Goal: Information Seeking & Learning: Learn about a topic

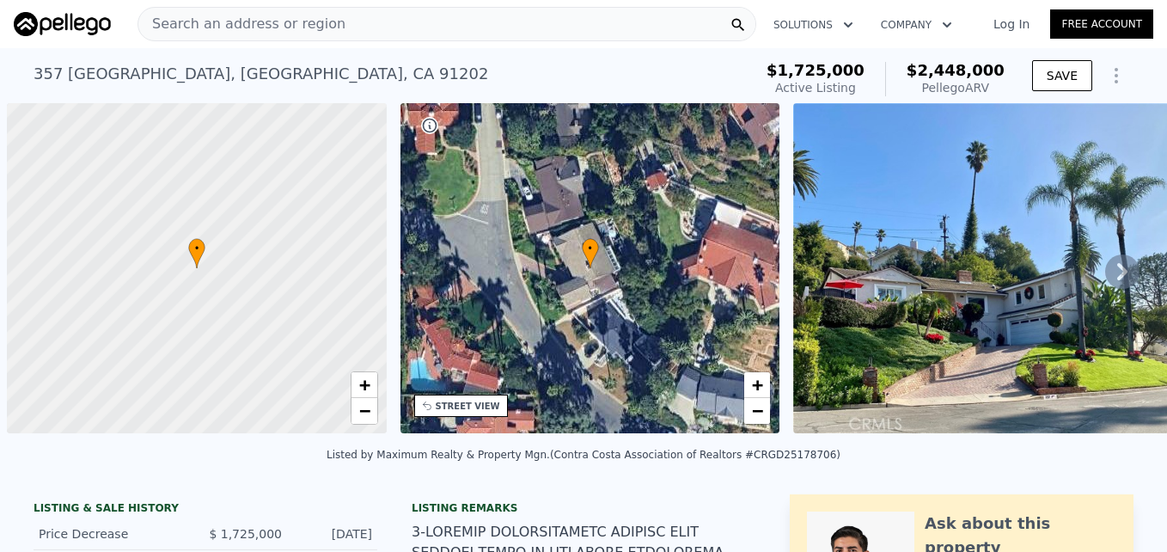
scroll to position [0, 7]
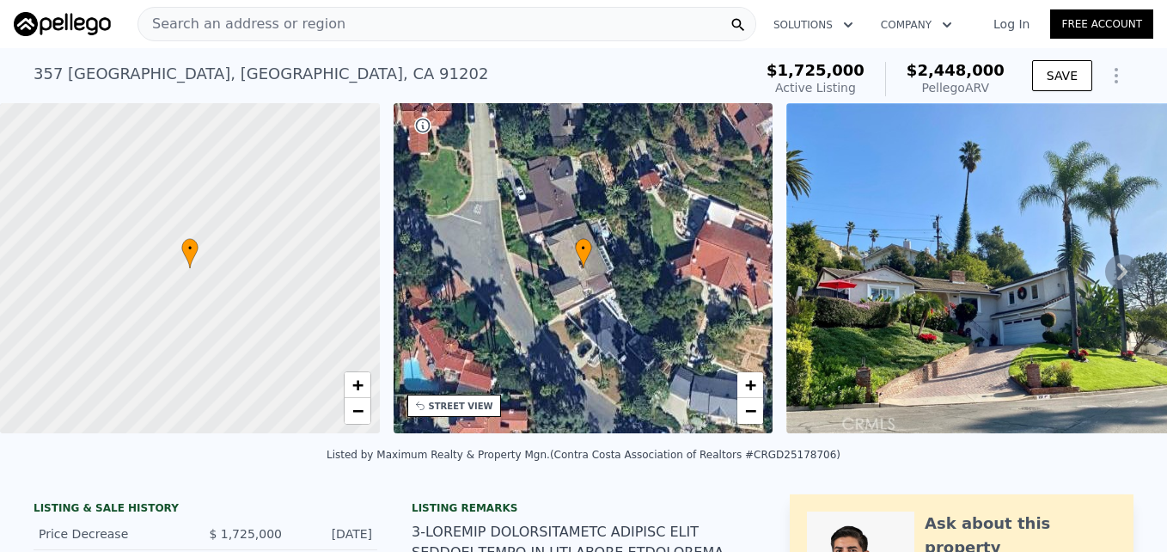
click at [317, 21] on span "Search an address or region" at bounding box center [241, 24] width 207 height 21
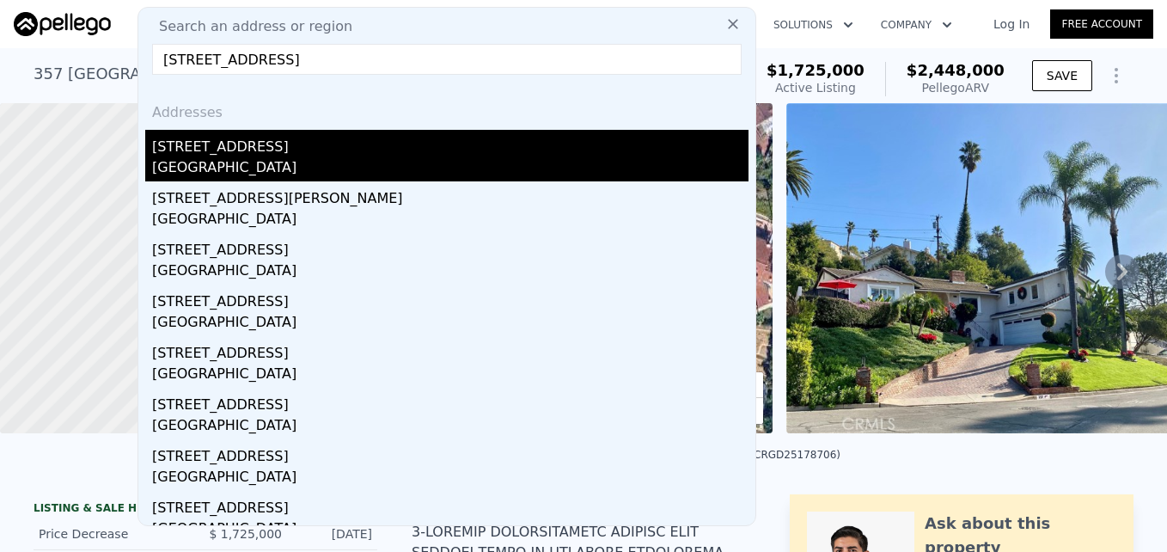
type input "869 N F St, San Bernardino, CA 92410"
click at [289, 150] on div "869 N F St" at bounding box center [450, 143] width 596 height 27
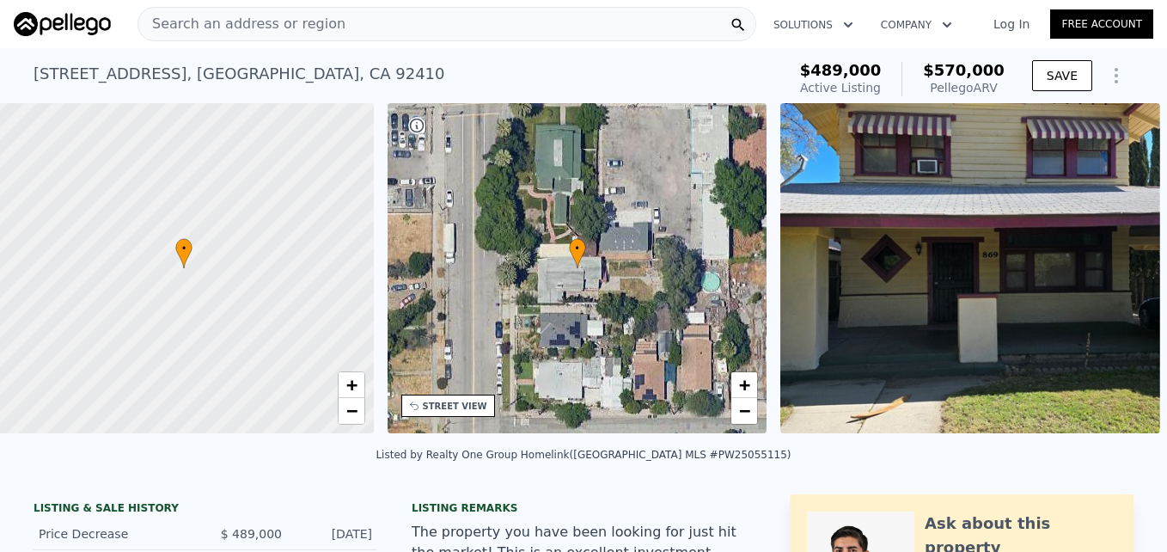
scroll to position [0, 7]
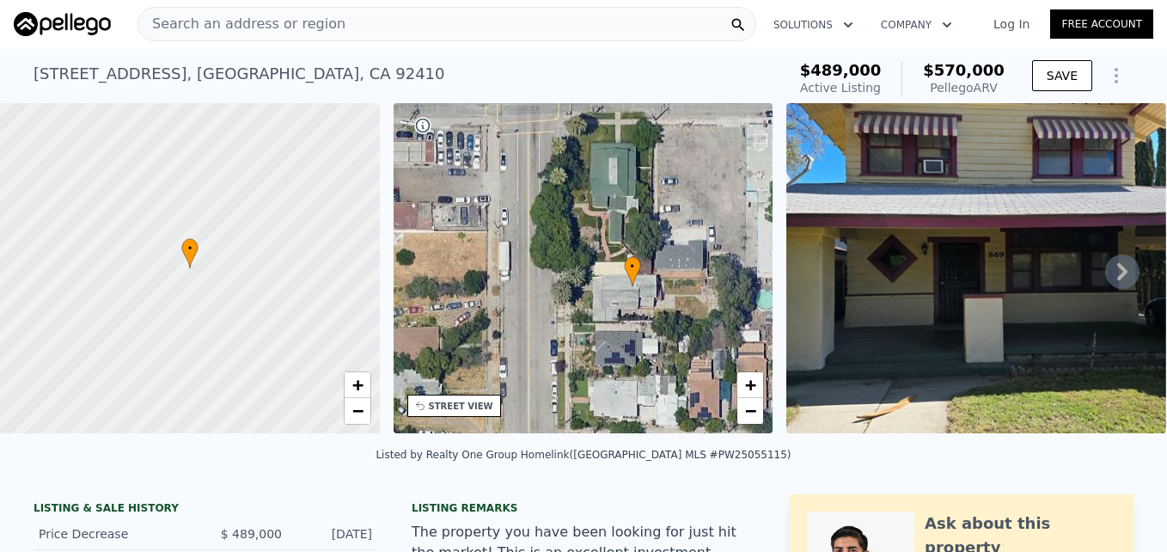
drag, startPoint x: 660, startPoint y: 194, endPoint x: 709, endPoint y: 203, distance: 49.7
click at [709, 203] on div "• + −" at bounding box center [584, 268] width 380 height 330
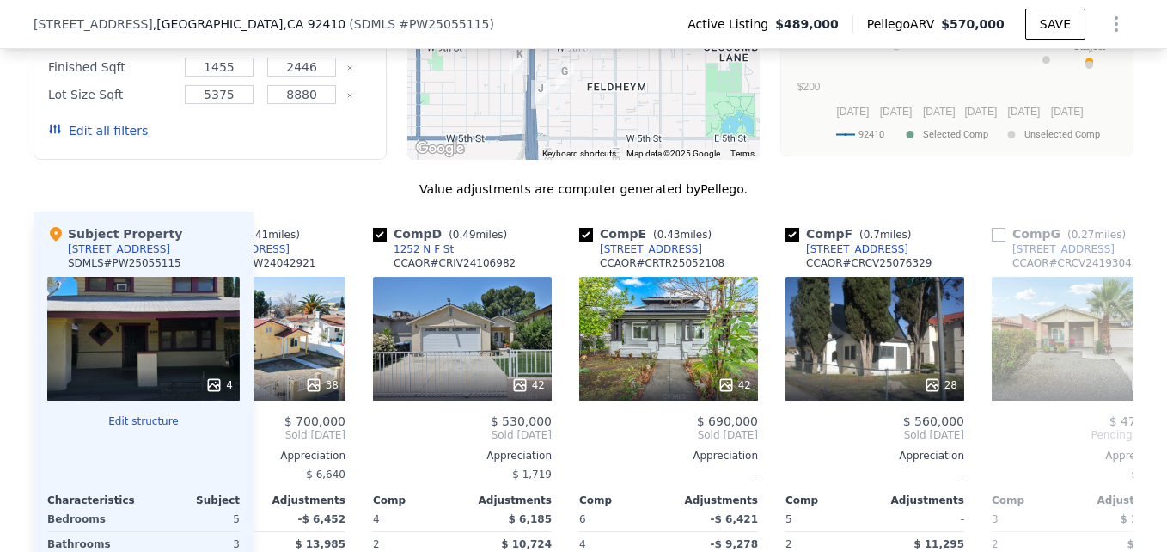
scroll to position [1768, 0]
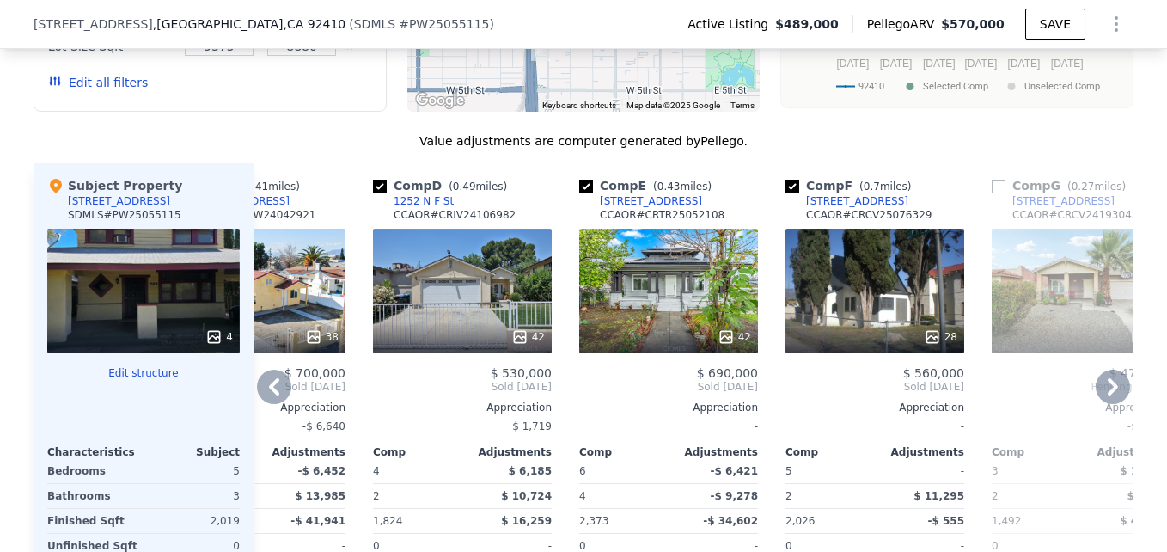
click at [883, 345] on div "28" at bounding box center [875, 336] width 164 height 17
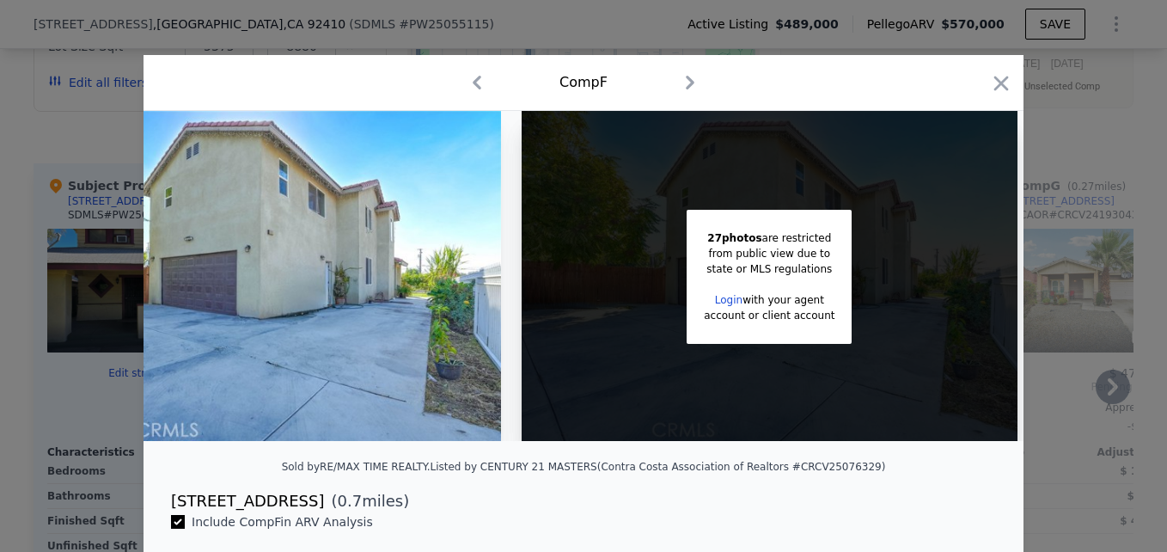
scroll to position [0, 58]
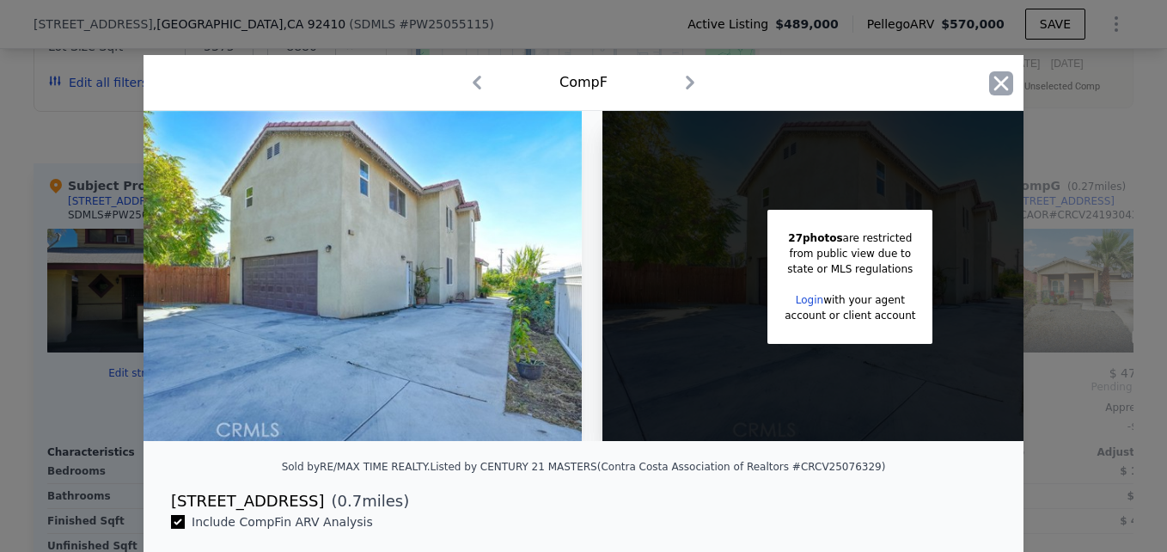
click at [999, 85] on icon "button" at bounding box center [1001, 83] width 24 height 24
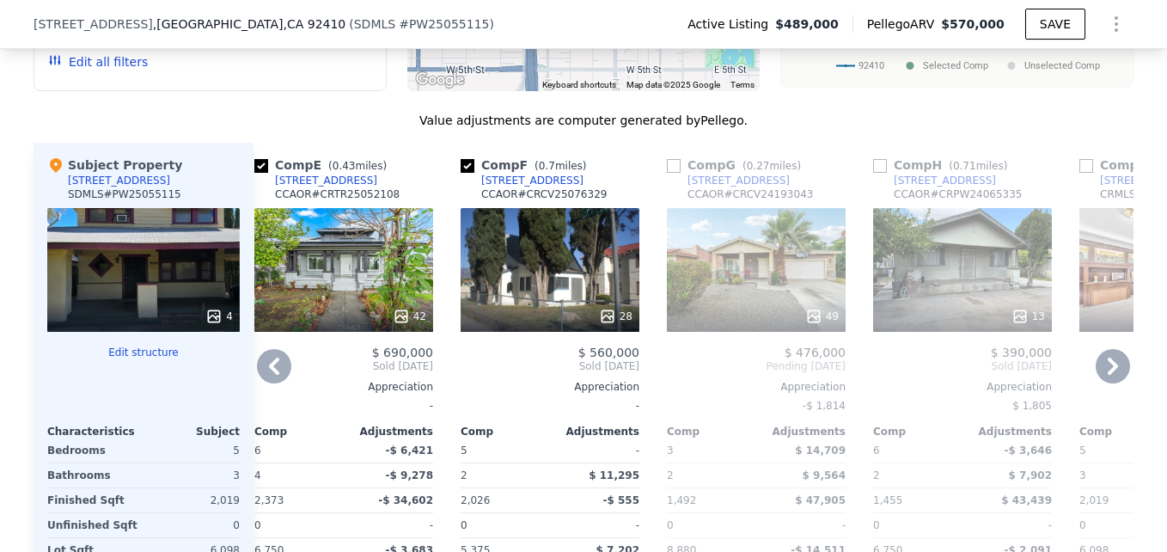
scroll to position [1785, 0]
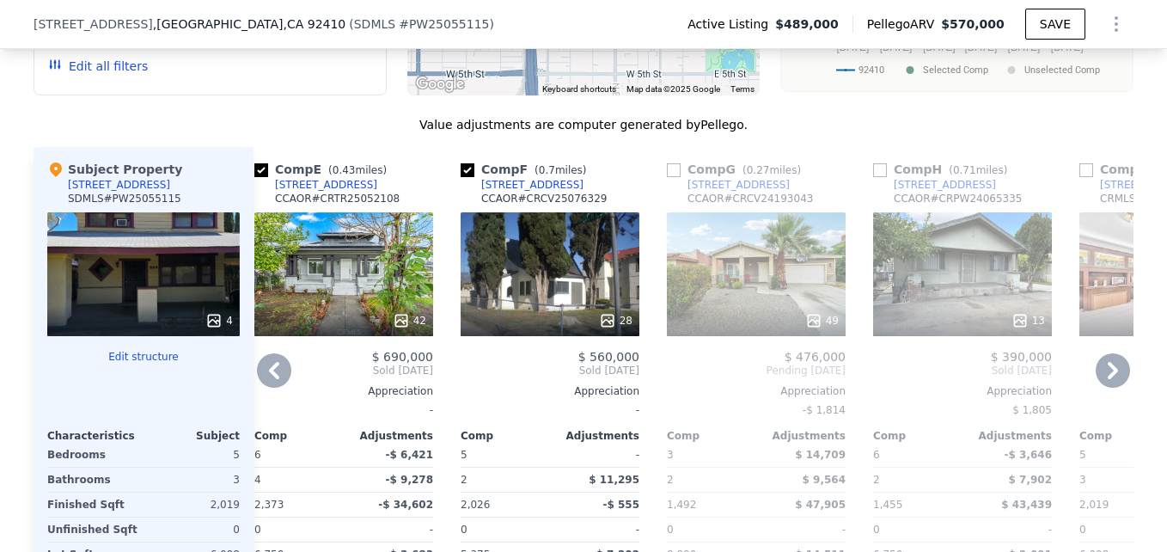
click at [505, 192] on div "[STREET_ADDRESS]" at bounding box center [532, 185] width 102 height 14
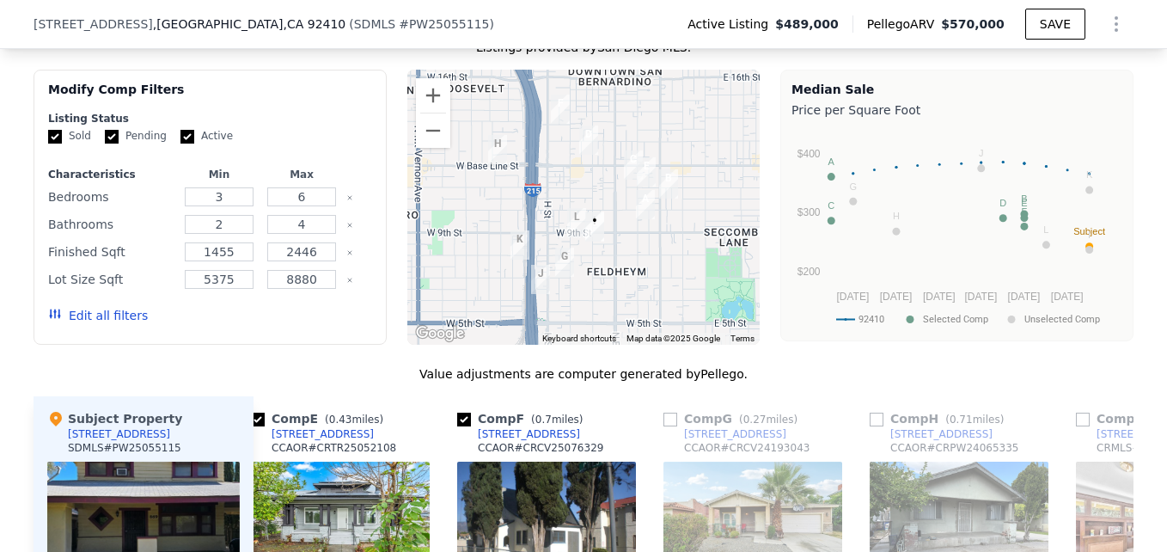
scroll to position [1536, 0]
click at [431, 105] on button "Zoom in" at bounding box center [433, 95] width 34 height 34
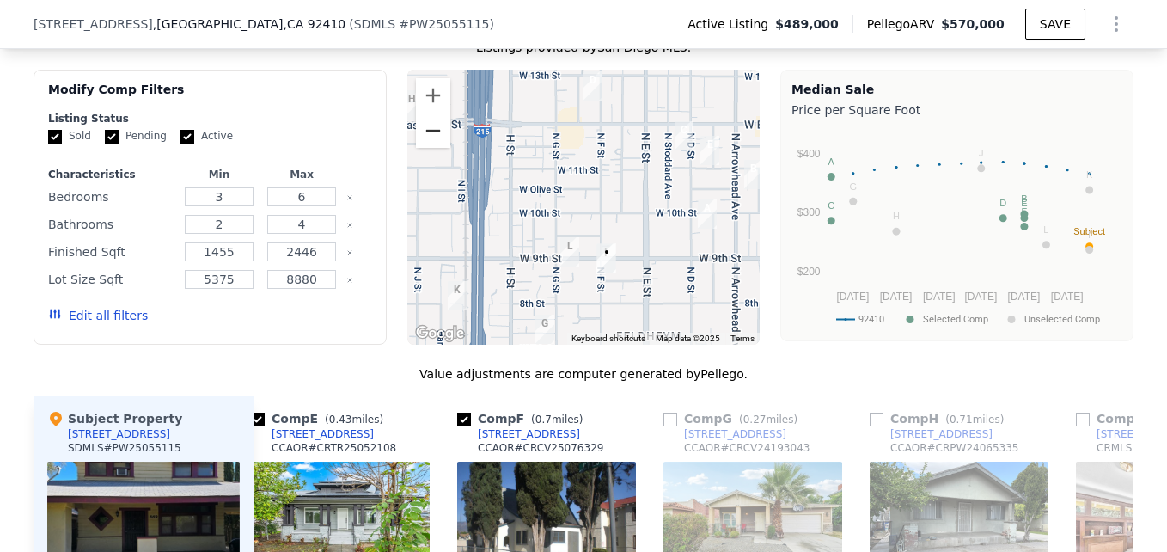
click at [430, 144] on button "Zoom out" at bounding box center [433, 130] width 34 height 34
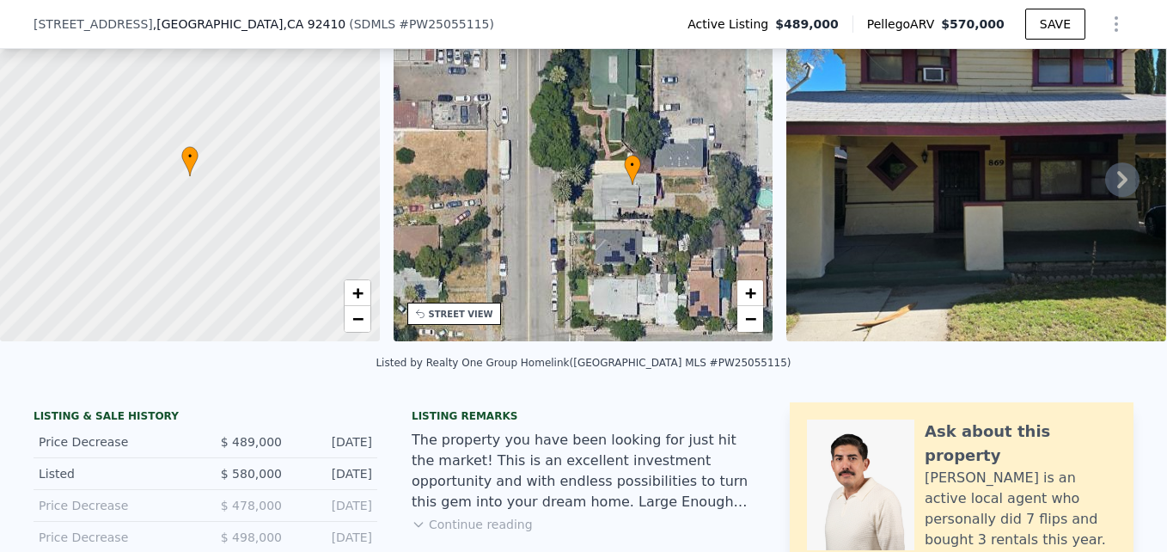
scroll to position [85, 0]
drag, startPoint x: 751, startPoint y: 315, endPoint x: 719, endPoint y: 391, distance: 82.8
drag, startPoint x: 719, startPoint y: 391, endPoint x: 683, endPoint y: 439, distance: 60.2
click at [683, 439] on div "Listing remarks The property you have been looking for just hit the market! Thi…" at bounding box center [584, 482] width 344 height 144
drag, startPoint x: 749, startPoint y: 324, endPoint x: 744, endPoint y: 389, distance: 65.5
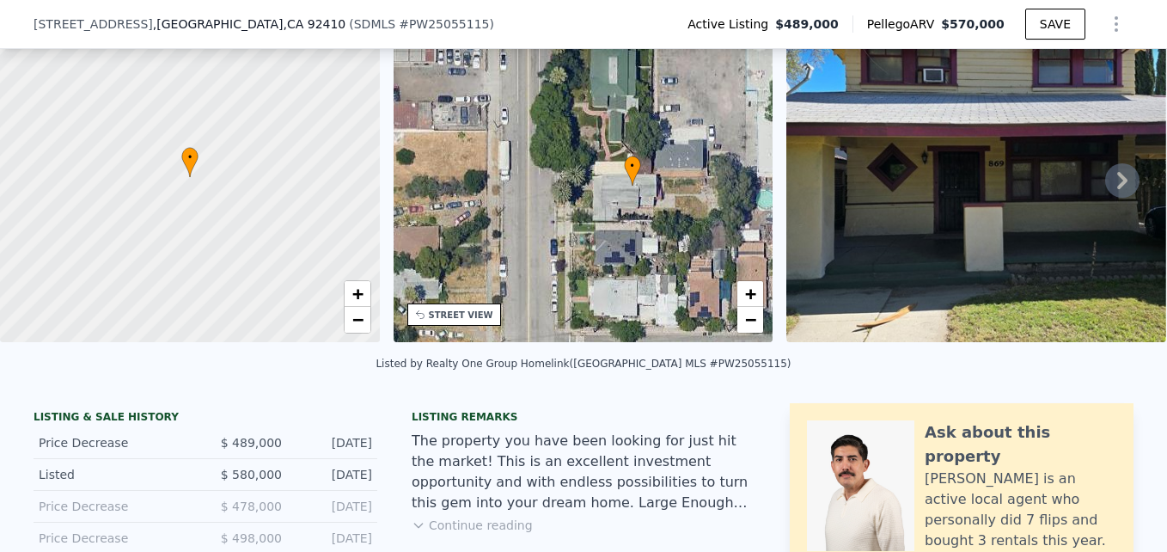
click at [744, 389] on div "Listed by Realty One Group Homelink (San Diego MLS #PW25055115)" at bounding box center [583, 368] width 1167 height 41
click at [749, 322] on span "−" at bounding box center [750, 318] width 11 height 21
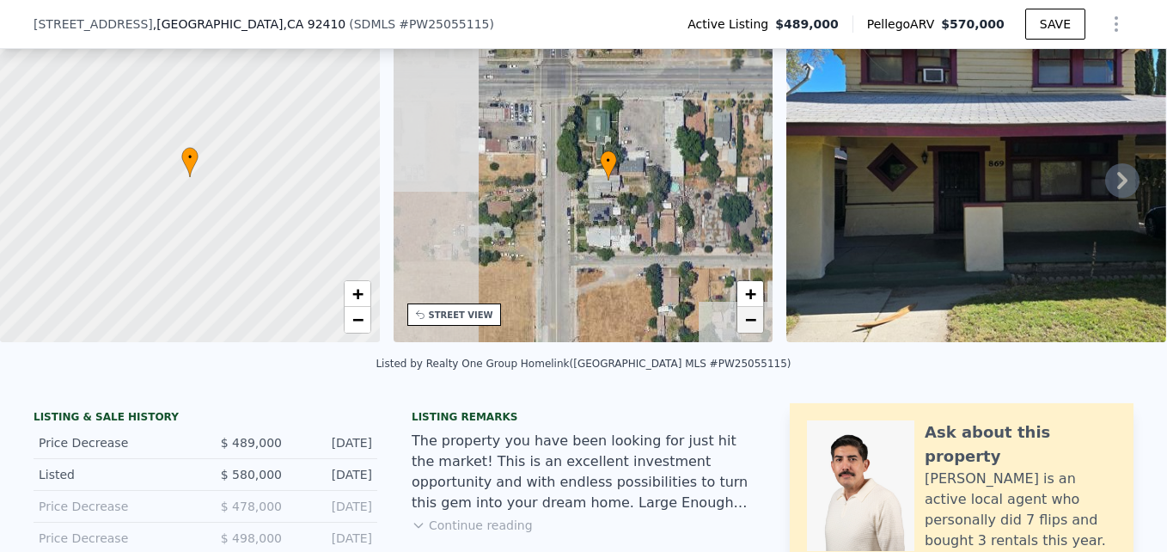
click at [749, 322] on span "−" at bounding box center [750, 318] width 11 height 21
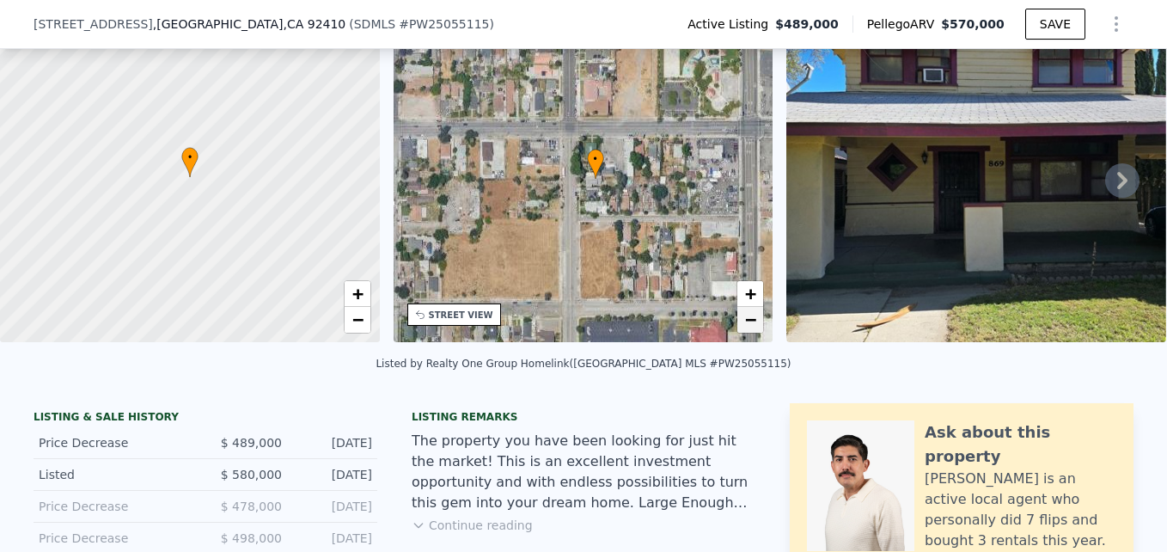
click at [749, 322] on span "−" at bounding box center [750, 318] width 11 height 21
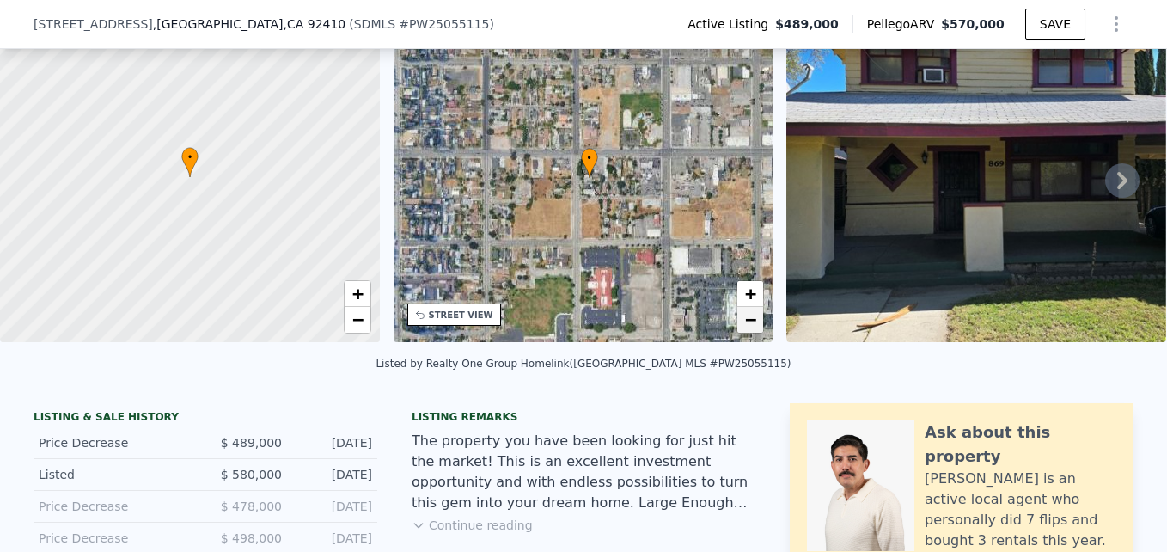
click at [749, 322] on span "−" at bounding box center [750, 318] width 11 height 21
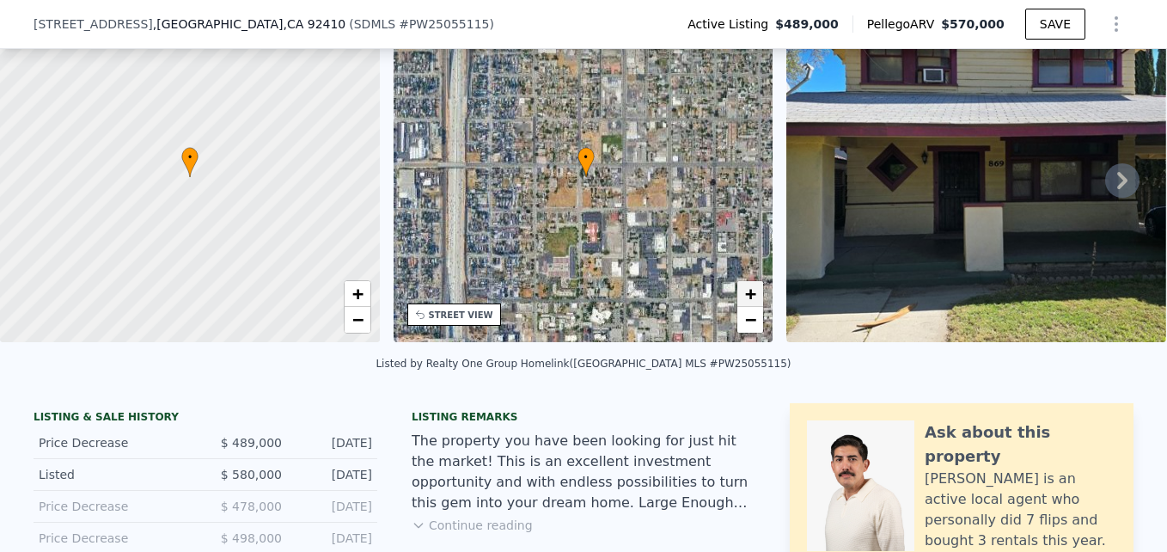
click at [745, 290] on span "+" at bounding box center [750, 293] width 11 height 21
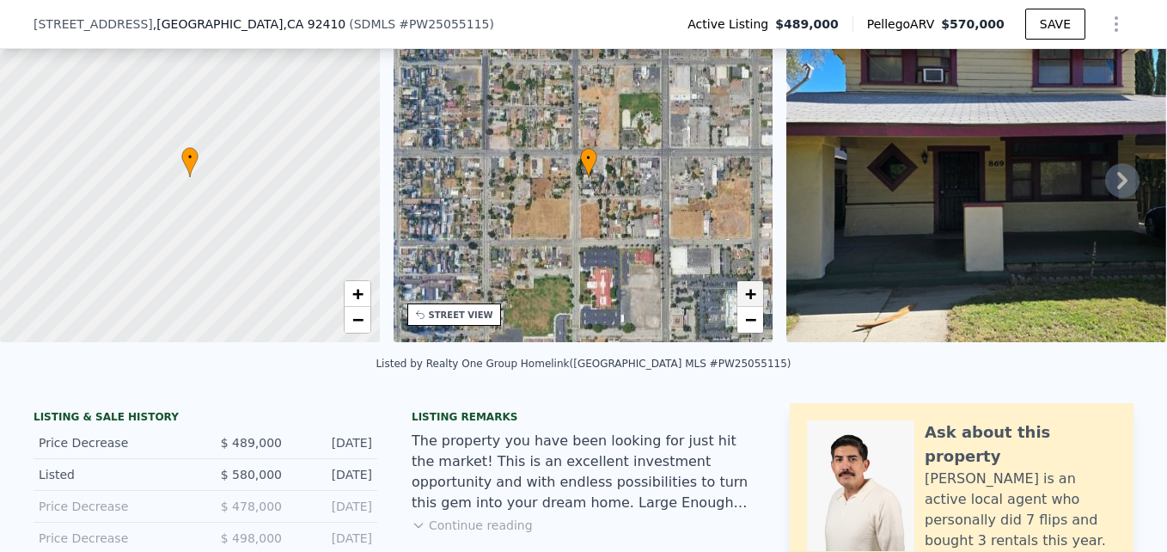
click at [745, 290] on span "+" at bounding box center [750, 293] width 11 height 21
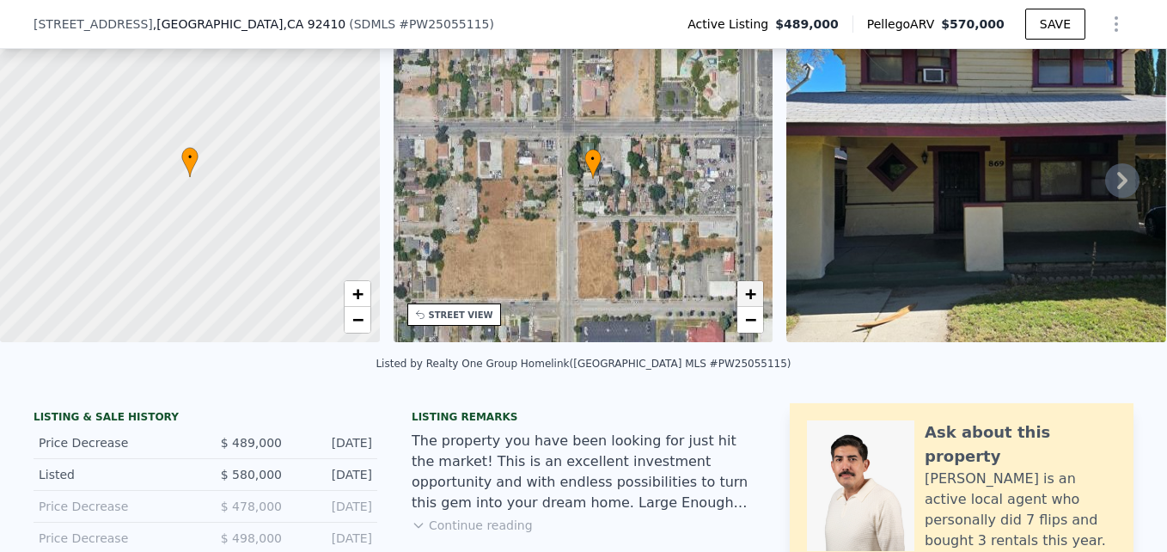
click at [745, 290] on span "+" at bounding box center [750, 293] width 11 height 21
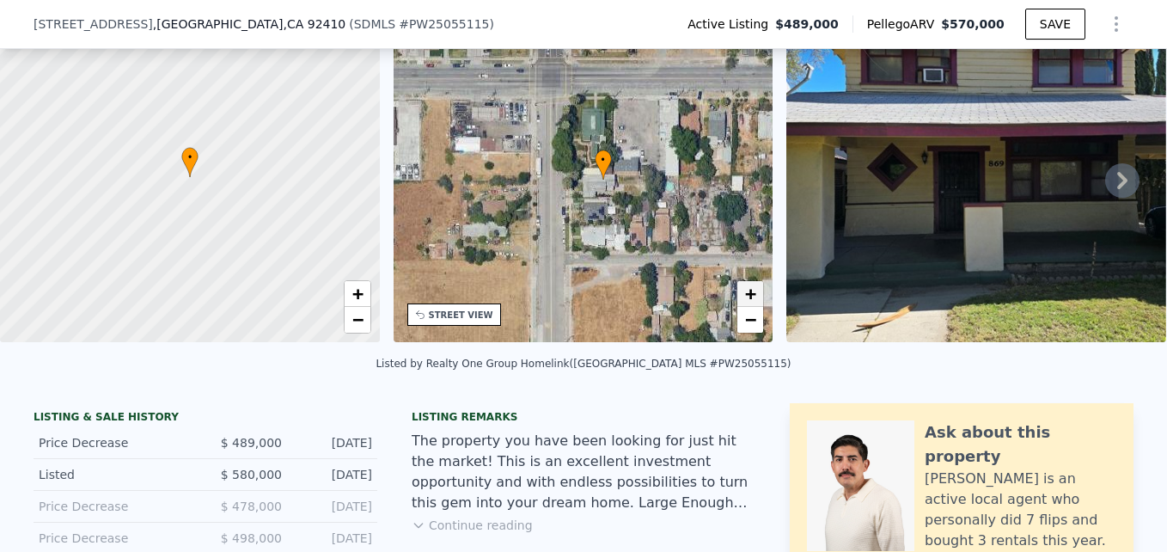
click at [745, 290] on span "+" at bounding box center [750, 293] width 11 height 21
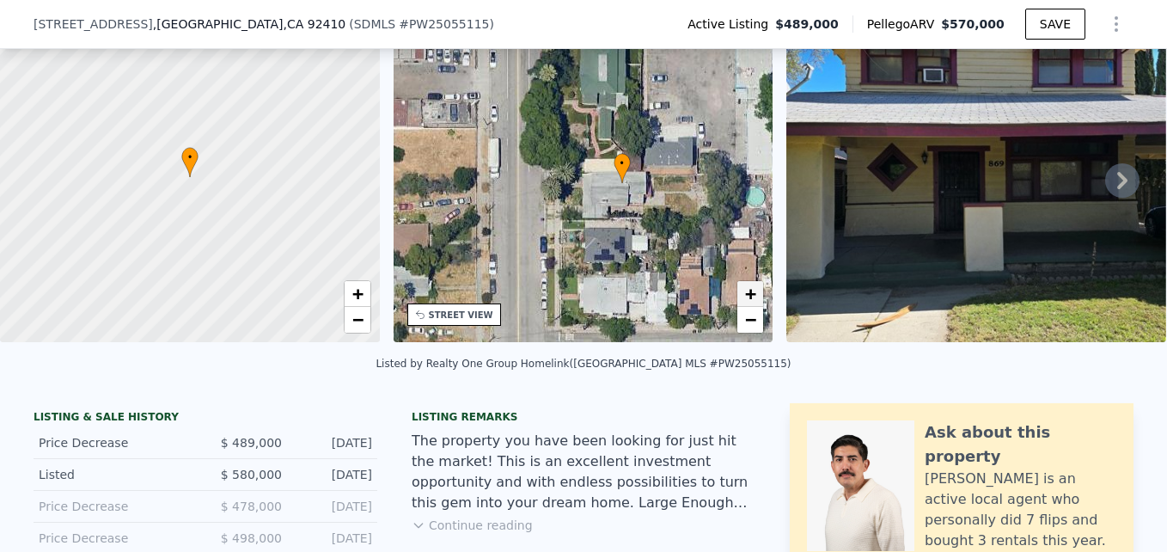
click at [745, 290] on span "+" at bounding box center [750, 293] width 11 height 21
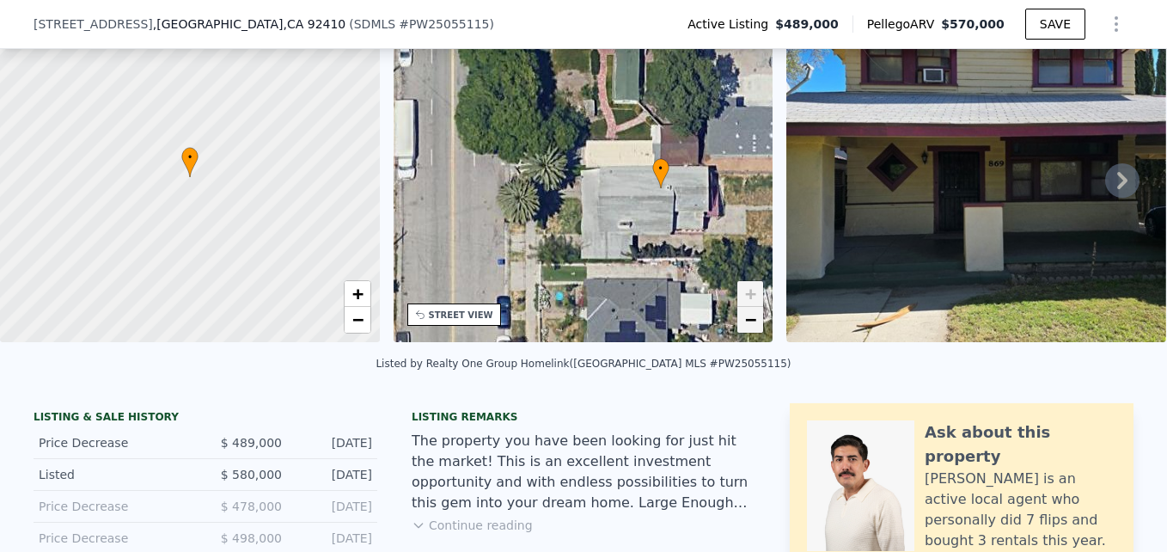
click at [748, 318] on span "−" at bounding box center [750, 318] width 11 height 21
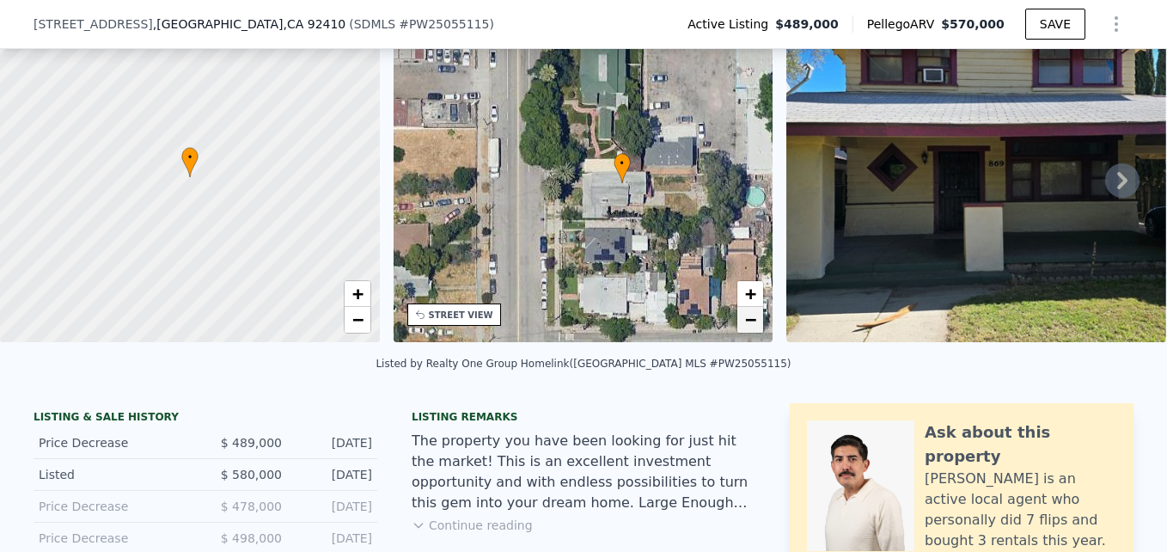
click at [748, 318] on span "−" at bounding box center [750, 318] width 11 height 21
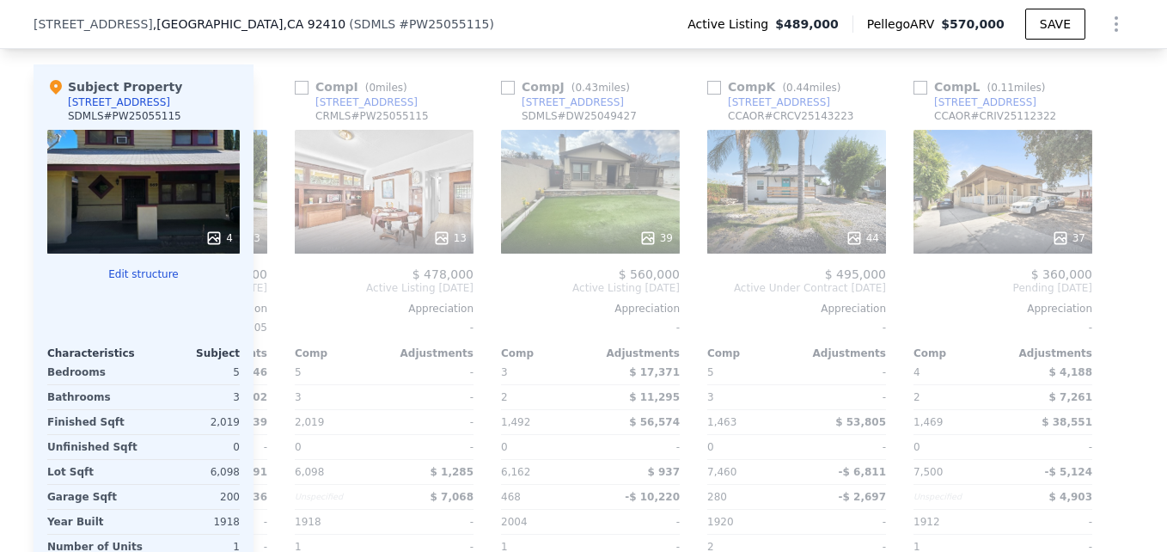
scroll to position [0, 1636]
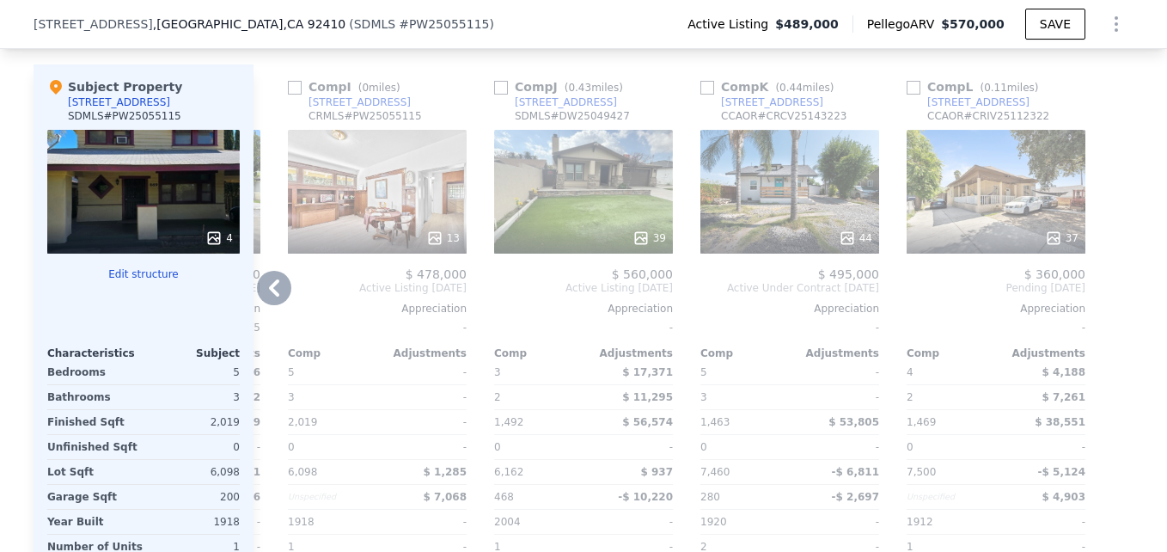
click at [797, 223] on div "44" at bounding box center [789, 192] width 179 height 124
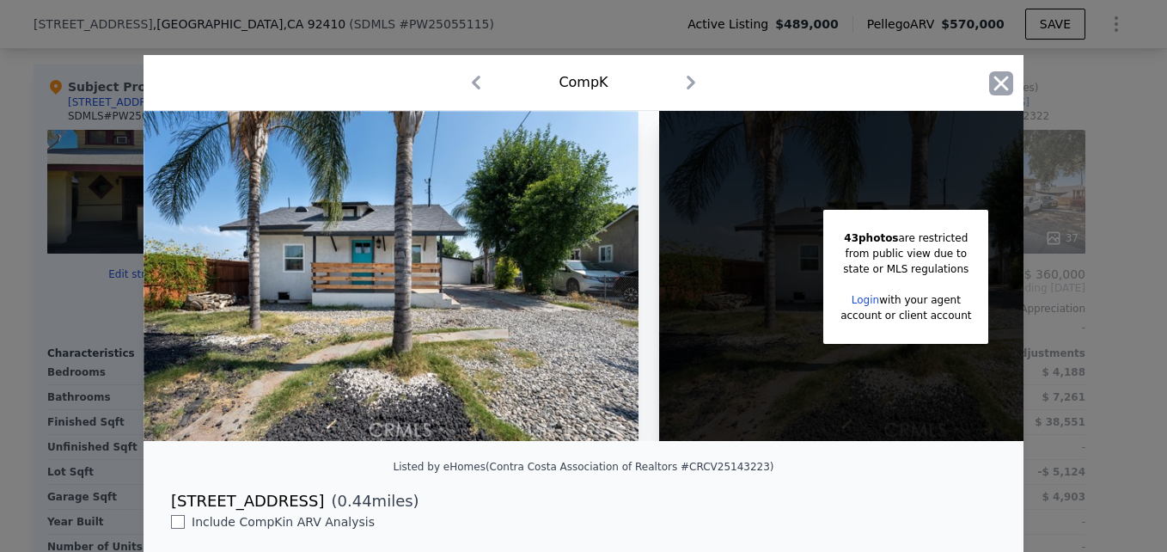
click at [1003, 92] on icon "button" at bounding box center [1001, 83] width 24 height 24
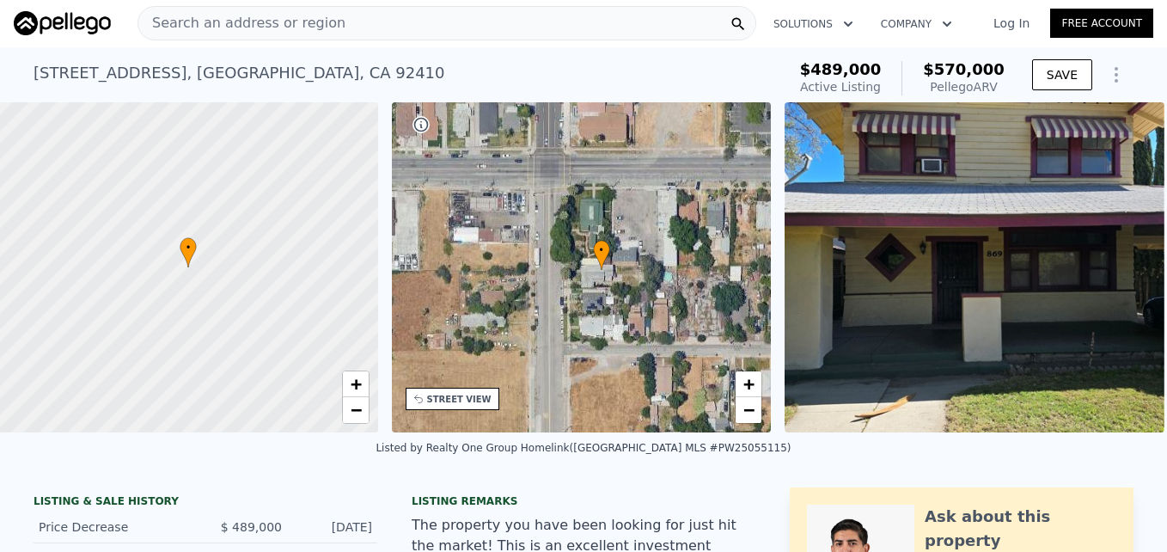
scroll to position [0, 7]
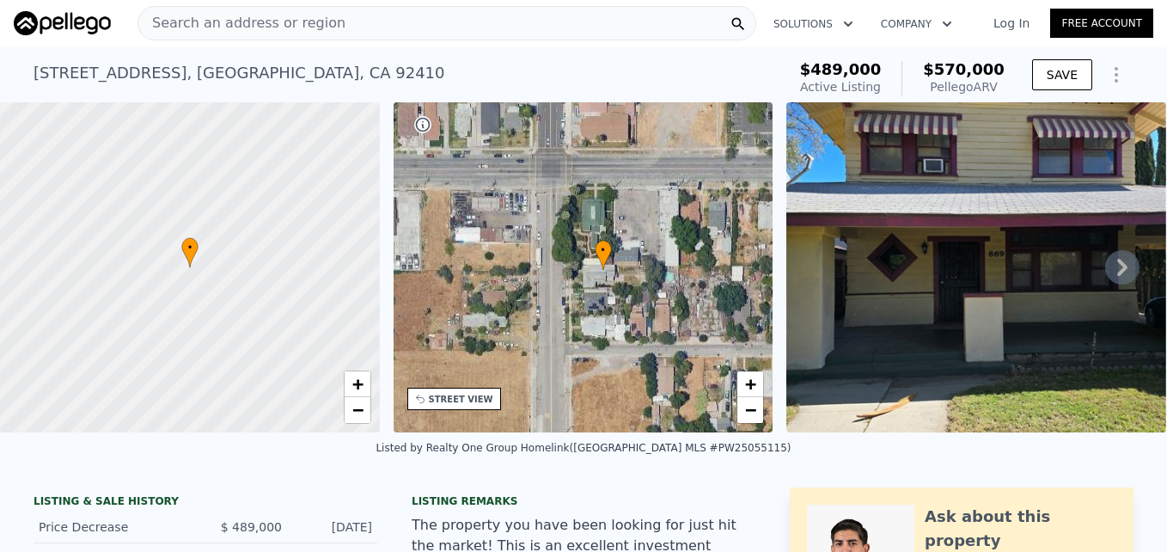
click at [464, 401] on div "STREET VIEW" at bounding box center [461, 399] width 64 height 13
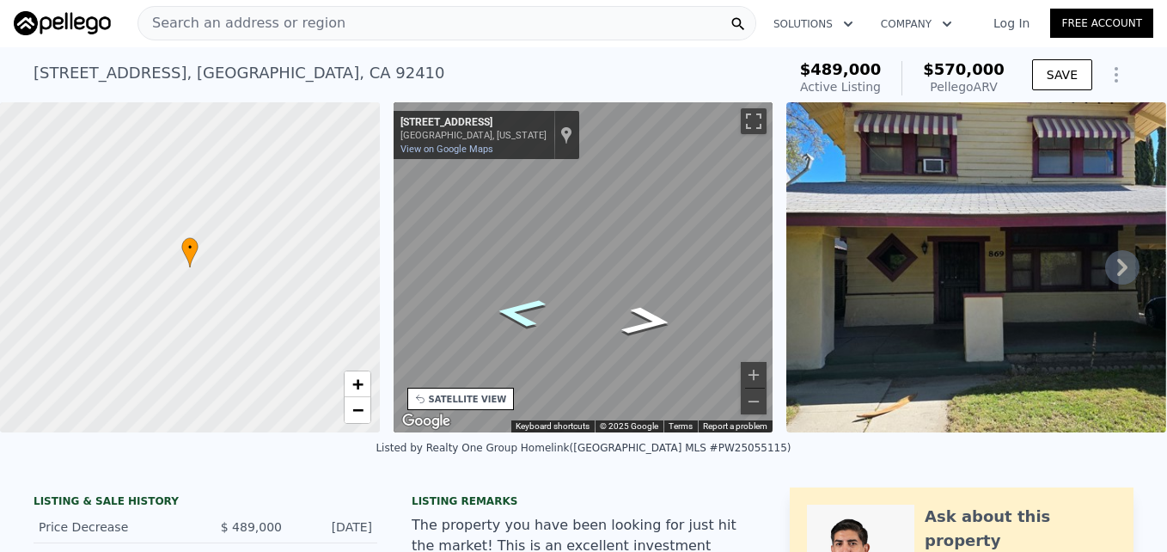
click at [527, 304] on icon "Go North, N F St" at bounding box center [520, 312] width 95 height 44
click at [527, 304] on icon "Go North, N F St" at bounding box center [520, 312] width 94 height 44
click at [527, 304] on icon "Go North, N F St" at bounding box center [519, 313] width 93 height 44
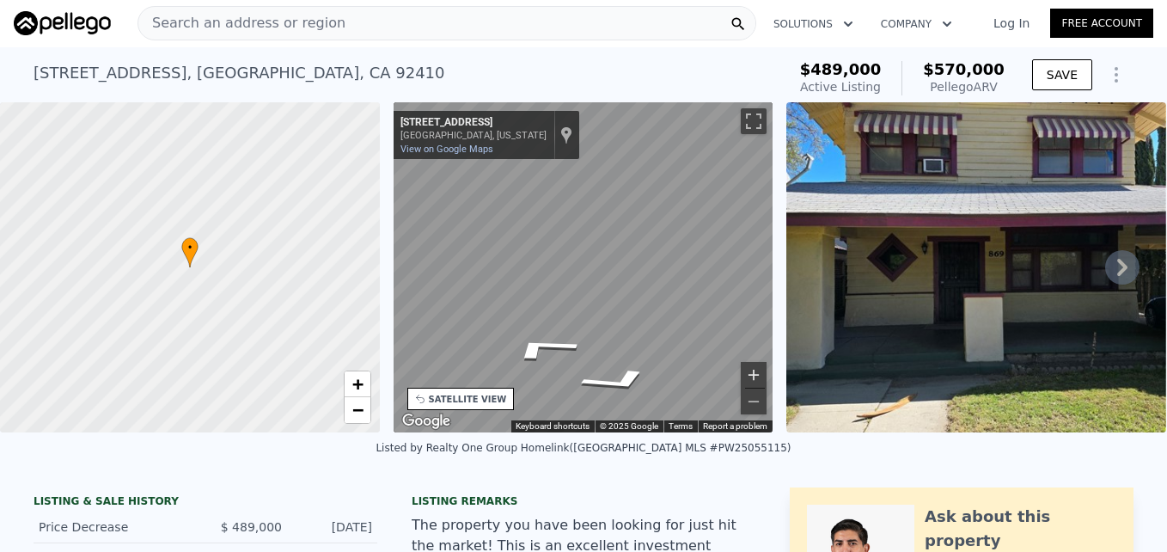
click at [749, 366] on button "Zoom in" at bounding box center [754, 375] width 26 height 26
click at [758, 406] on button "Zoom out" at bounding box center [754, 401] width 26 height 26
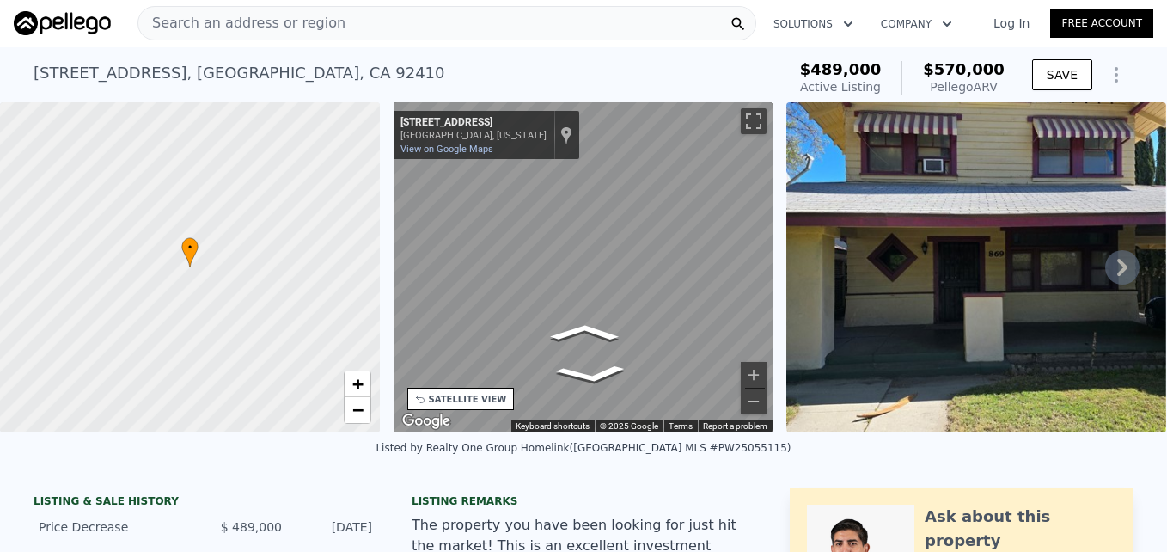
click at [758, 406] on button "Zoom out" at bounding box center [754, 401] width 26 height 26
click at [821, 281] on div "• + − • + − STREET VIEW ← Move left → Move right ↑ Move up ↓ Move down + Zoom i…" at bounding box center [583, 267] width 1167 height 330
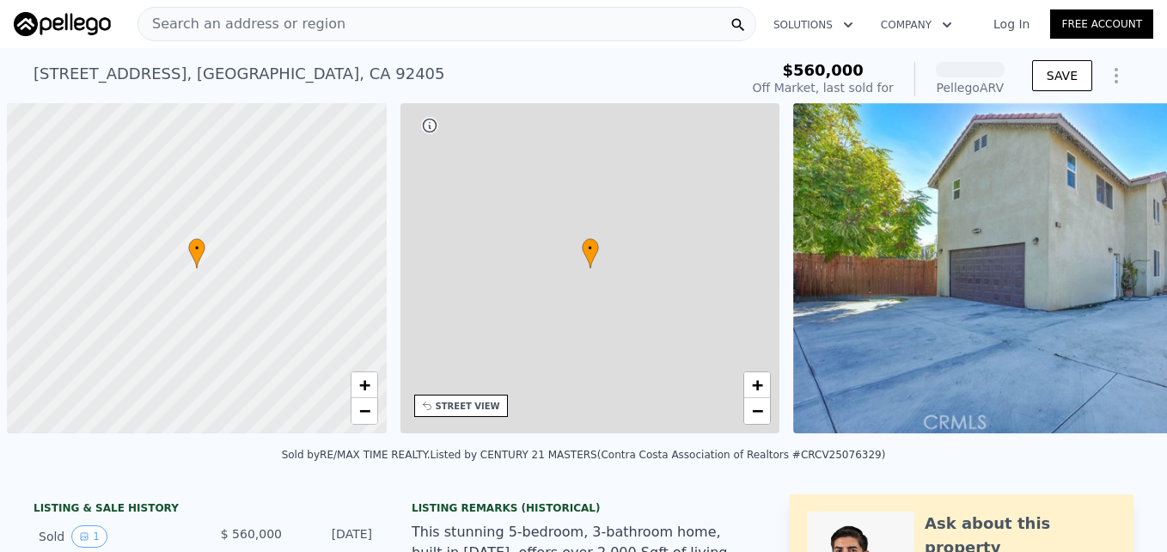
scroll to position [0, 7]
